Goal: Task Accomplishment & Management: Use online tool/utility

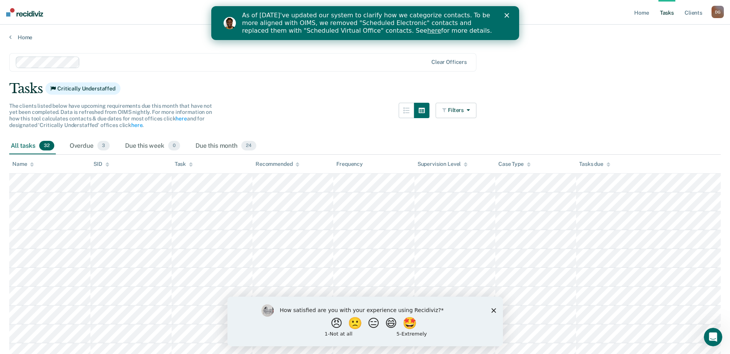
click at [504, 13] on div "As of [DATE]'ve updated our system to clarify how we categorize contacts. To be…" at bounding box center [374, 23] width 265 height 28
click at [190, 165] on icon at bounding box center [191, 166] width 4 height 2
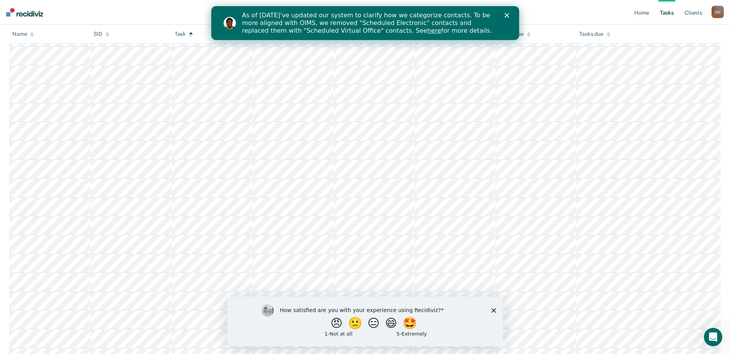
scroll to position [154, 0]
click at [105, 31] on div at bounding box center [107, 34] width 4 height 7
click at [185, 36] on div "Task" at bounding box center [184, 34] width 18 height 7
click at [185, 35] on div "Task" at bounding box center [184, 34] width 18 height 7
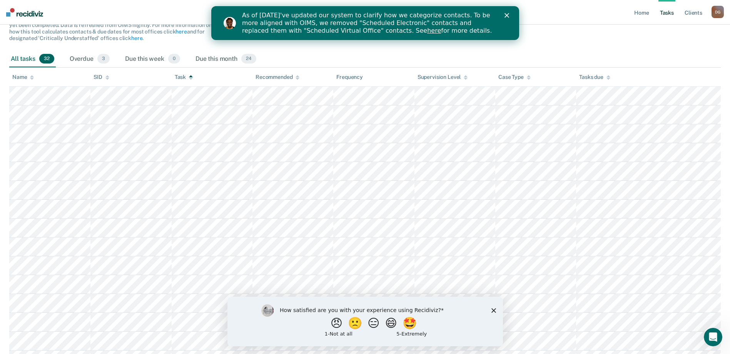
scroll to position [0, 0]
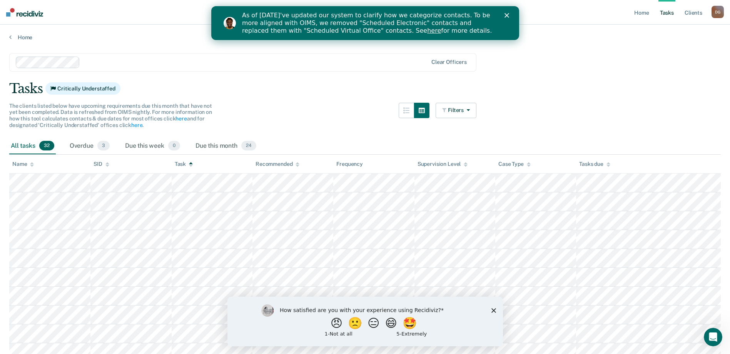
click at [508, 16] on div "Close" at bounding box center [508, 15] width 8 height 5
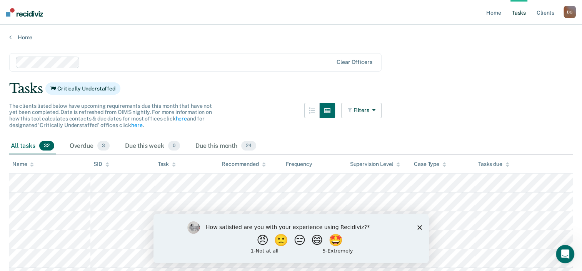
click at [418, 229] on polygon "Close survey" at bounding box center [419, 227] width 5 height 5
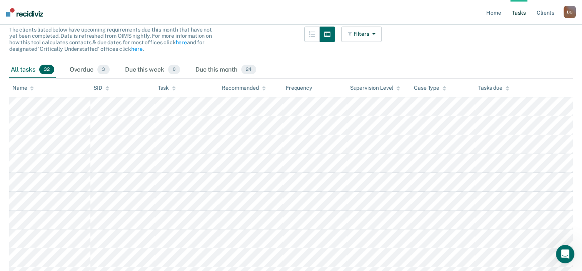
scroll to position [77, 0]
click at [180, 80] on th "Task" at bounding box center [187, 87] width 64 height 19
click at [165, 89] on div "Task" at bounding box center [167, 87] width 18 height 7
click at [175, 87] on icon at bounding box center [174, 87] width 4 height 5
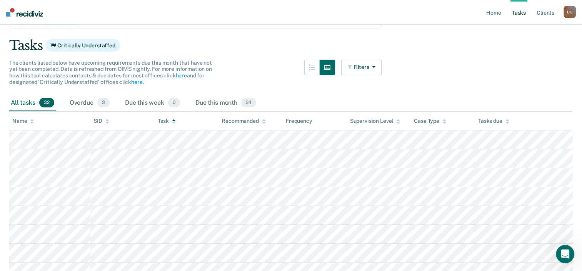
scroll to position [0, 0]
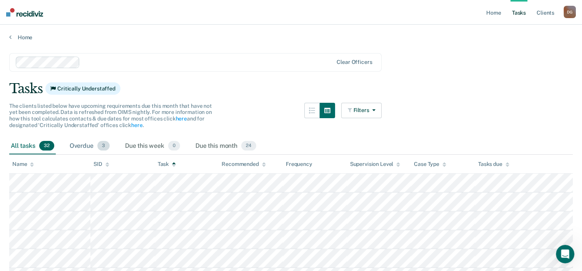
click at [75, 142] on div "Overdue 3" at bounding box center [89, 146] width 43 height 17
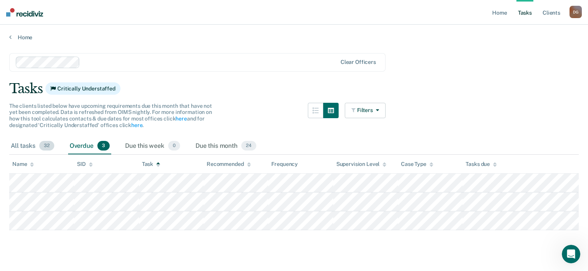
click at [28, 142] on div "All tasks 32" at bounding box center [32, 146] width 47 height 17
